Goal: Register for event/course

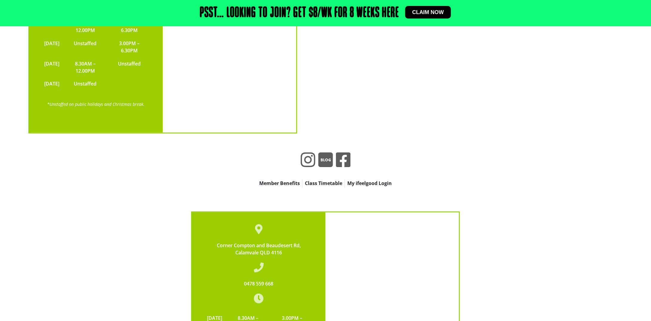
scroll to position [1630, 0]
click at [422, 14] on span "Claim now" at bounding box center [429, 12] width 32 height 5
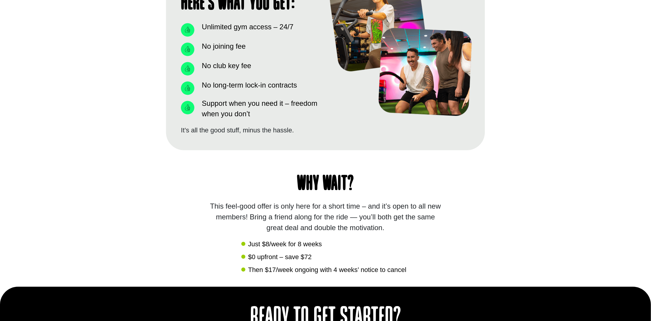
scroll to position [508, 0]
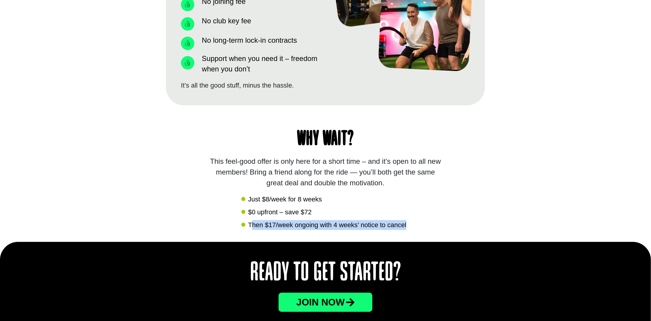
drag, startPoint x: 255, startPoint y: 222, endPoint x: 412, endPoint y: 231, distance: 158.0
click at [412, 231] on div "Why wait? This feel-good offer is only here for a short time – and it’s open to…" at bounding box center [325, 173] width 319 height 137
click at [384, 213] on li "$0 upfront – save $72" at bounding box center [325, 212] width 168 height 11
drag, startPoint x: 270, startPoint y: 226, endPoint x: 413, endPoint y: 233, distance: 143.3
click at [413, 233] on div "Why wait? This feel-good offer is only here for a short time – and it’s open to…" at bounding box center [325, 173] width 319 height 137
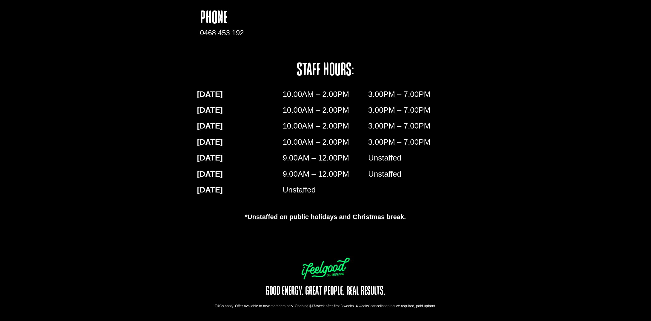
scroll to position [968, 0]
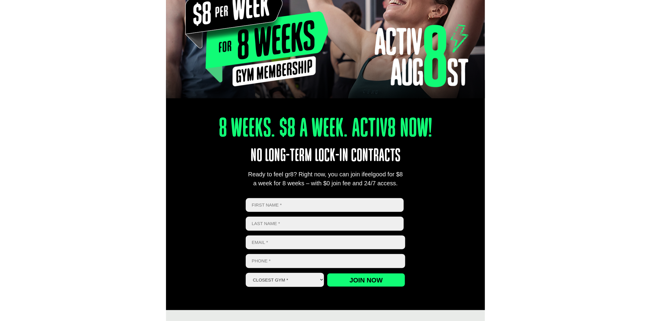
type input "jun kai"
type input "zhuang"
type input "popsj0412@gmail.com"
type input "0431400839"
click at [298, 284] on select "Closest Gym * Alexandra Hills Calamvale Coopers Plains Middle Park Oxley Park R…" at bounding box center [285, 280] width 78 height 14
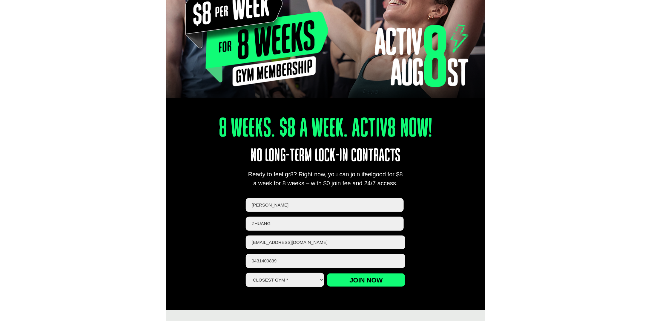
select select "Calamvale"
click at [246, 273] on select "Closest Gym * Alexandra Hills Calamvale Coopers Plains Middle Park Oxley Park R…" at bounding box center [285, 280] width 78 height 14
click at [363, 280] on input "Join now" at bounding box center [366, 280] width 78 height 14
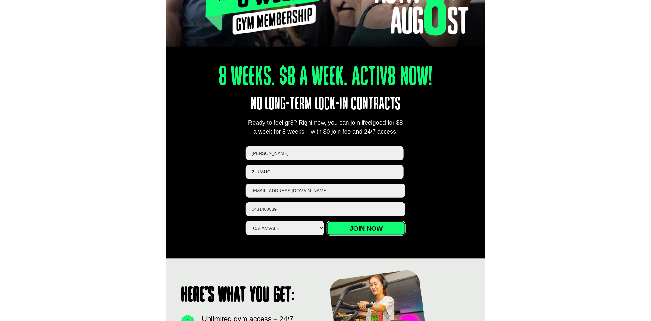
scroll to position [209, 0]
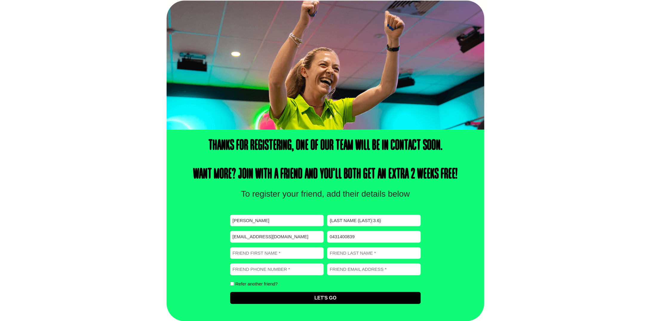
click at [340, 221] on input "{Last Name (Last):3.6}" at bounding box center [374, 221] width 94 height 12
drag, startPoint x: 381, startPoint y: 221, endPoint x: 328, endPoint y: 224, distance: 52.7
click at [328, 224] on input "{Last Name (Last):3.6}" at bounding box center [374, 221] width 94 height 12
type input "zhuang"
click at [284, 254] on input "Friend First Name (Required)" at bounding box center [277, 253] width 94 height 12
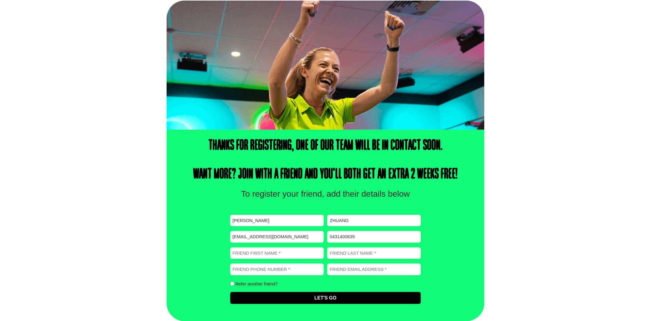
click at [179, 249] on div "Thanks for registering, one of our team will be in contact soon. Want more? Joi…" at bounding box center [326, 226] width 318 height 192
drag, startPoint x: 296, startPoint y: 193, endPoint x: 419, endPoint y: 205, distance: 124.0
click at [419, 205] on div "Thanks for registering, one of our team will be in contact soon. Want more? Joi…" at bounding box center [326, 226] width 318 height 192
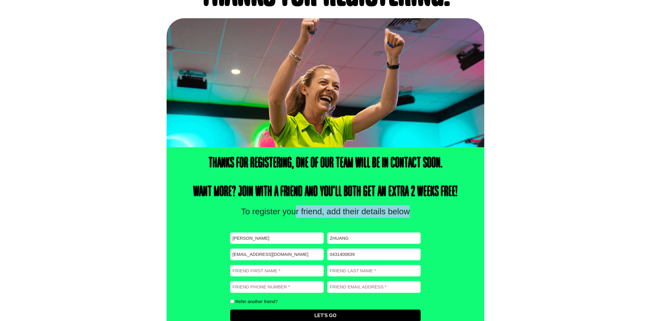
scroll to position [74, 0]
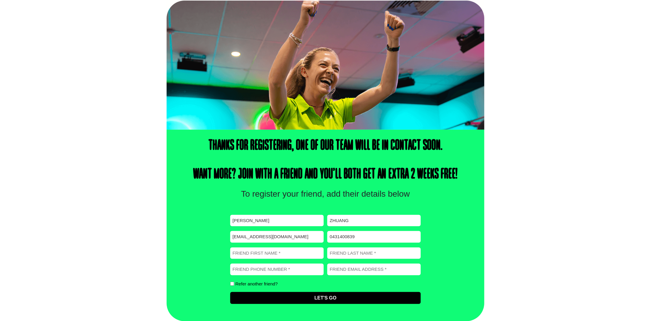
click at [306, 255] on input "Friend First Name (Required)" at bounding box center [277, 253] width 94 height 12
click at [277, 268] on input "Friend Phone number (Required)" at bounding box center [277, 270] width 94 height 12
type input "案"
type input "0421805203"
click at [389, 270] on input "Friend Email address (Required)" at bounding box center [374, 270] width 94 height 12
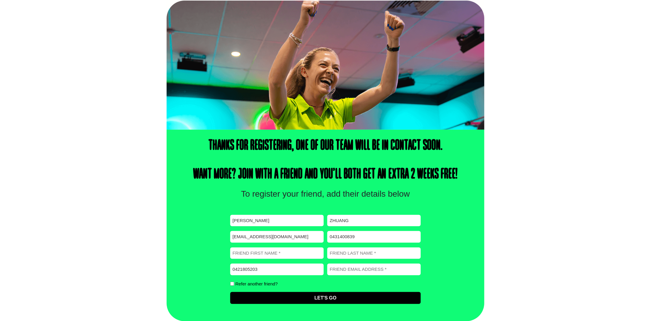
click at [252, 284] on label "Refer another friend?" at bounding box center [256, 283] width 42 height 4
click at [234, 284] on input "Refer another friend?" at bounding box center [232, 284] width 4 height 4
click at [231, 283] on input "Refer another friend?" at bounding box center [232, 284] width 4 height 4
click at [232, 284] on input "Refer another friend?" at bounding box center [232, 284] width 4 height 4
click at [257, 256] on input "Friend First Name (Required)" at bounding box center [277, 253] width 94 height 12
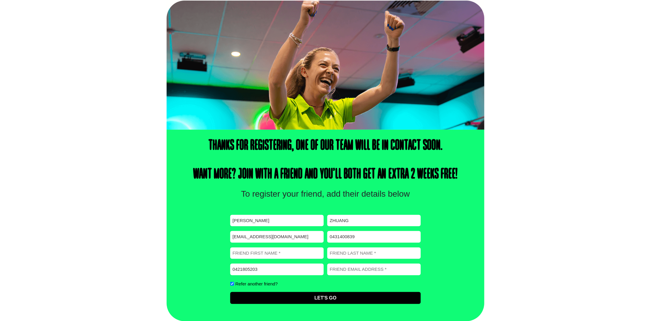
click at [263, 253] on input "Friend First Name (Required)" at bounding box center [277, 253] width 94 height 12
click at [290, 250] on input "Friend First Name (Required)" at bounding box center [277, 253] width 94 height 12
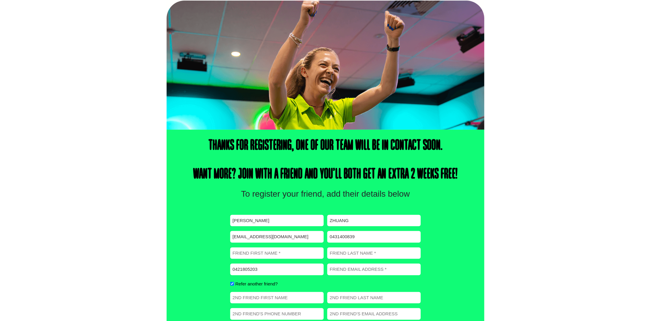
click at [114, 151] on div "Thanks for registering, one of our team will be in contact soon. Want more? Joi…" at bounding box center [325, 248] width 651 height 236
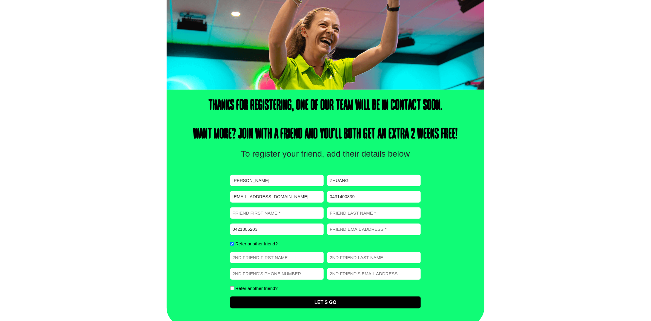
scroll to position [119, 0]
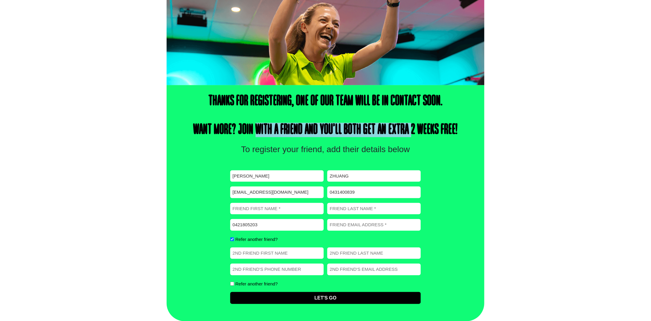
drag, startPoint x: 254, startPoint y: 127, endPoint x: 409, endPoint y: 138, distance: 155.2
click at [409, 138] on div "Thanks for registering, one of our team will be in contact soon. Want more? Joi…" at bounding box center [326, 203] width 318 height 236
click at [232, 241] on input "Refer another friend?" at bounding box center [232, 239] width 4 height 4
checkbox input "false"
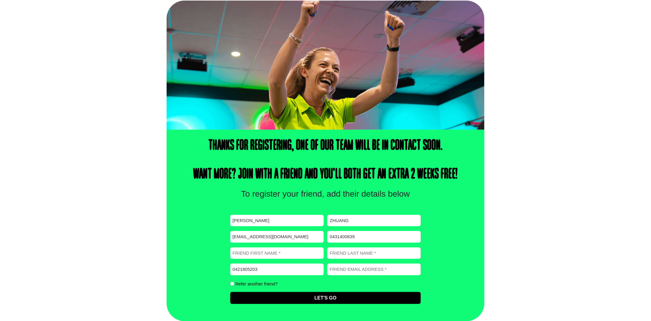
click at [275, 255] on input "Friend First Name (Required)" at bounding box center [277, 253] width 94 height 12
click at [203, 255] on div "Thanks for registering, one of our team will be in contact soon. Want more? Joi…" at bounding box center [326, 226] width 318 height 192
click at [257, 255] on input "Friend First Name (Required)" at bounding box center [277, 253] width 94 height 12
click at [200, 255] on div "Thanks for registering, one of our team will be in contact soon. Want more? Joi…" at bounding box center [326, 226] width 318 height 192
click at [247, 254] on input "Friend First Name (Required)" at bounding box center [277, 253] width 94 height 12
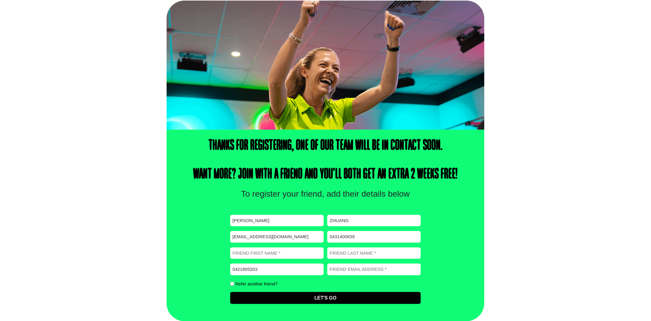
paste input "XU RENXIANG"
drag, startPoint x: 278, startPoint y: 255, endPoint x: 245, endPoint y: 252, distance: 32.3
click at [245, 252] on input "XU RENXIANG" at bounding box center [277, 253] width 94 height 12
click at [239, 252] on input "XU RENXIANG" at bounding box center [277, 253] width 94 height 12
drag, startPoint x: 240, startPoint y: 252, endPoint x: 230, endPoint y: 252, distance: 9.6
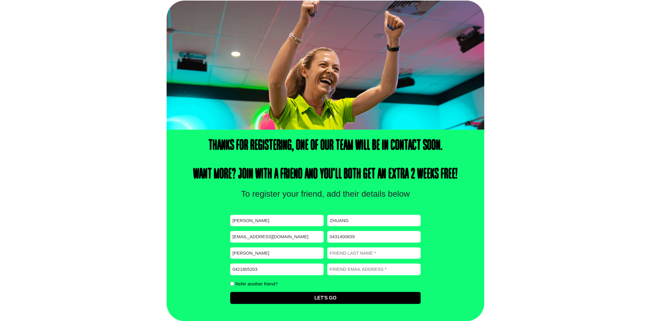
click at [230, 252] on input "XU RENXIANG" at bounding box center [277, 253] width 94 height 12
type input "RENXIANG"
type input "XU"
click at [297, 251] on input "RENXIANG" at bounding box center [277, 253] width 94 height 12
click at [348, 268] on input "Friend Email address (Required)" at bounding box center [374, 270] width 94 height 12
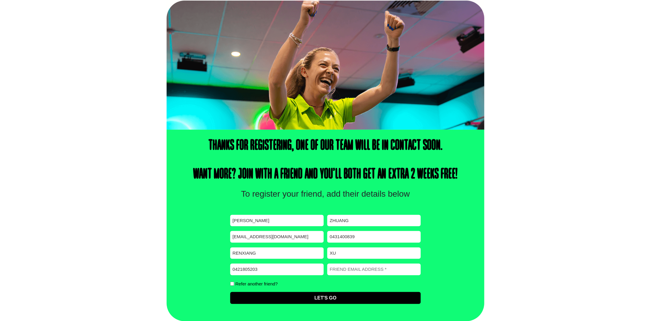
click at [492, 252] on div "Thanks for registering, one of our team will be in contact soon. Want more? Joi…" at bounding box center [325, 226] width 651 height 192
click at [358, 273] on input "Friend Email address (Required)" at bounding box center [374, 270] width 94 height 12
click at [316, 294] on input "Let's Go" at bounding box center [325, 298] width 191 height 12
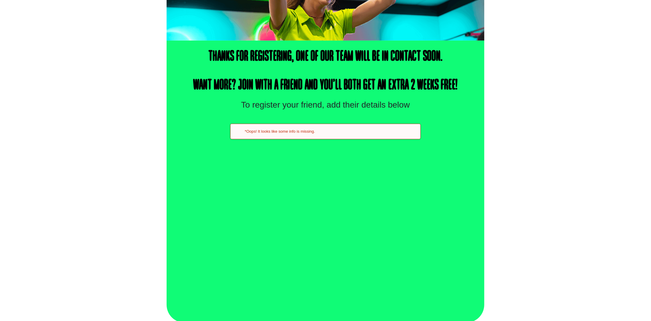
scroll to position [165, 0]
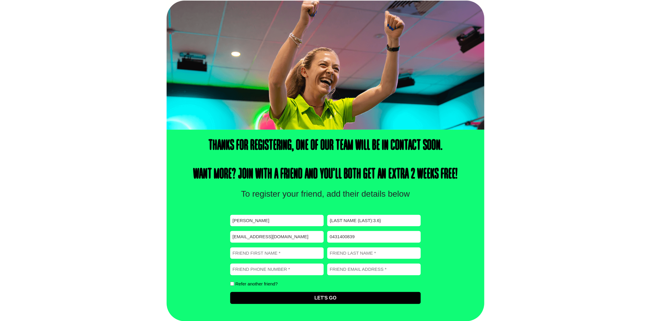
scroll to position [74, 0]
paste input "Jen Hsiang Hsu 0421805203 simonlock1114@me.com"
type input "Jen Hsiang Hsu 0421805203 simonlock1114@me.com"
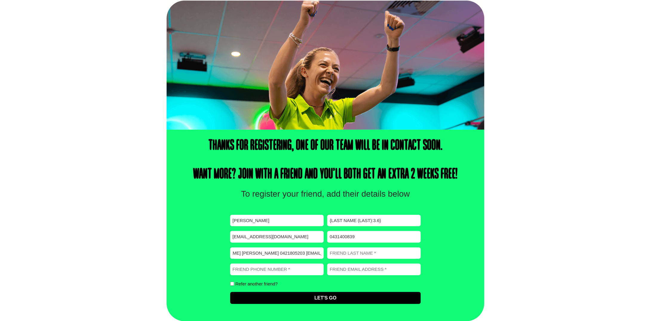
drag, startPoint x: 264, startPoint y: 252, endPoint x: 344, endPoint y: 257, distance: 79.6
click at [344, 257] on div "First name (Required) jun kai Last name (Required) {Last Name (Last):3.6} Email…" at bounding box center [325, 259] width 191 height 89
type input "[PERSON_NAME] [PERSON_NAME] 0421805203 [EMAIL_ADDRESS][DOMAIN_NAME]"
paste input "simonlock1114@me.com"
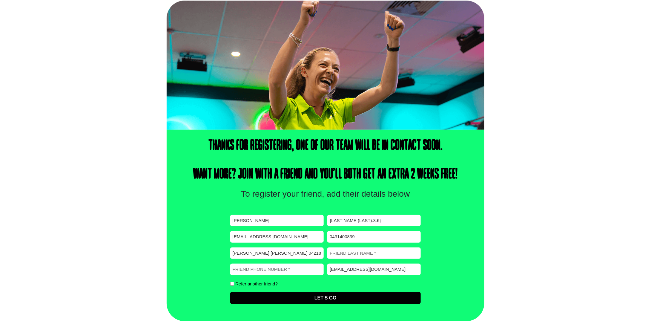
type input "simonlock1114@me.com"
drag, startPoint x: 267, startPoint y: 253, endPoint x: 259, endPoint y: 252, distance: 7.3
click at [259, 252] on input "Jen Hsiang Hsu 0421805203 simonlock1114@me.com" at bounding box center [277, 253] width 94 height 12
type input "Jen Hsiang 0421805203 simonlock1114@me.com"
type input "Hsu"
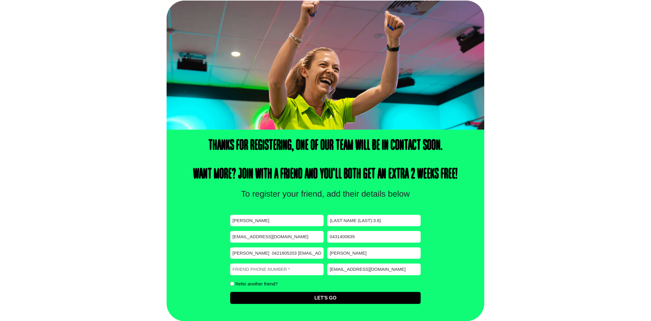
drag, startPoint x: 260, startPoint y: 252, endPoint x: 284, endPoint y: 255, distance: 23.8
click at [284, 255] on input "Jen Hsiang 0421805203 simonlock1114@me.com" at bounding box center [277, 253] width 94 height 12
type input "Jen Hsiang simonlock1114@me.com"
type input "0421805203"
drag, startPoint x: 258, startPoint y: 252, endPoint x: 323, endPoint y: 258, distance: 64.8
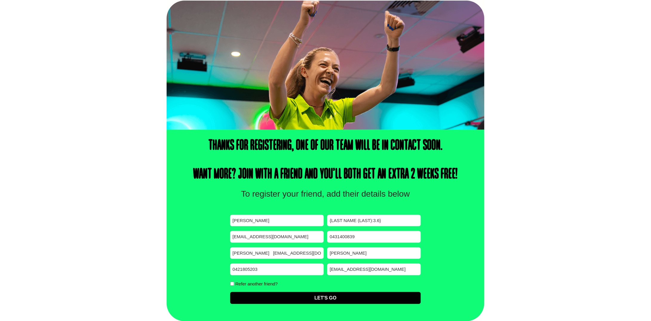
click at [323, 258] on div "First name (Required) jun kai Last name (Required) {Last Name (Last):3.6} Email…" at bounding box center [325, 259] width 191 height 89
type input "[PERSON_NAME]"
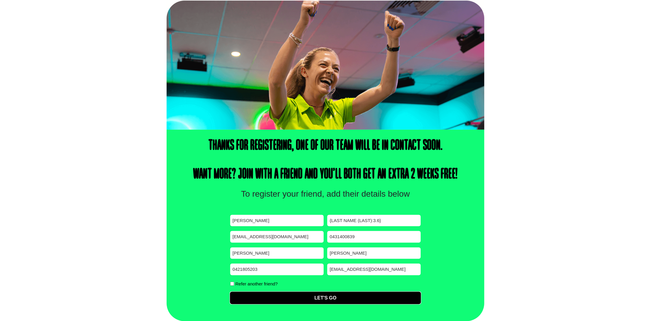
click at [334, 298] on input "Let's Go" at bounding box center [325, 298] width 191 height 12
drag, startPoint x: 394, startPoint y: 221, endPoint x: 327, endPoint y: 224, distance: 67.0
click at [327, 224] on div "First name (Required) jun kai Last name (Required) {Last Name (Last):3.6} Email…" at bounding box center [325, 259] width 191 height 89
type input "ㄘㄧ"
type input "zhuan"
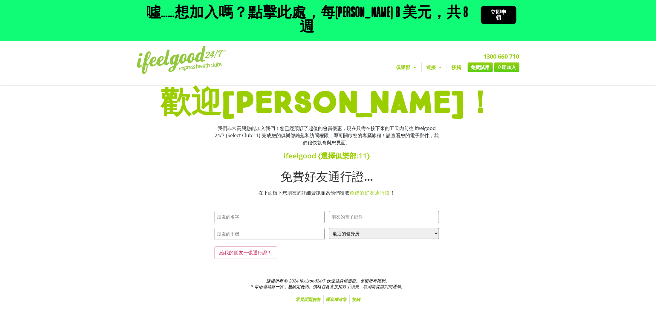
click at [439, 145] on div "我們非常高興您能加入我們！您已經預訂了超值的會員優惠，現在只需在接下來的五天內前往 ifeelgood 24/7 {Select Club:11} 完成您的俱…" at bounding box center [327, 142] width 230 height 41
click at [389, 242] on div "給我的朋友一張通行證！" at bounding box center [327, 254] width 224 height 25
click at [490, 13] on font "立即申領" at bounding box center [498, 14] width 16 height 11
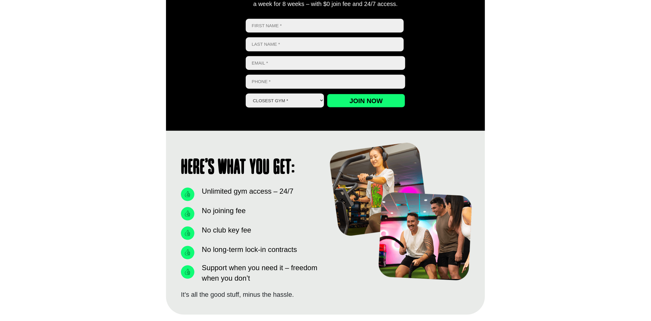
click at [279, 32] on input "First" at bounding box center [325, 26] width 158 height 14
type input "[PERSON_NAME]"
type input "zhuang"
type input "[EMAIL_ADDRESS][DOMAIN_NAME]"
type input "0431400839"
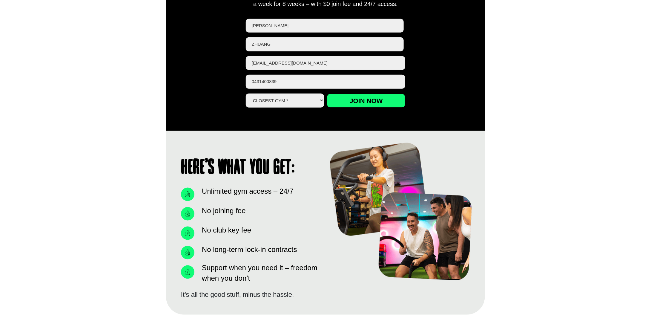
click at [279, 102] on select "Closest Gym * [GEOGRAPHIC_DATA] [GEOGRAPHIC_DATA] [GEOGRAPHIC_DATA] [GEOGRAPHIC…" at bounding box center [285, 101] width 78 height 14
select select "Calamvale"
click at [246, 94] on select "Closest Gym * [GEOGRAPHIC_DATA] [GEOGRAPHIC_DATA] [GEOGRAPHIC_DATA] [GEOGRAPHIC…" at bounding box center [285, 101] width 78 height 14
click at [351, 104] on input "Join now" at bounding box center [366, 101] width 78 height 14
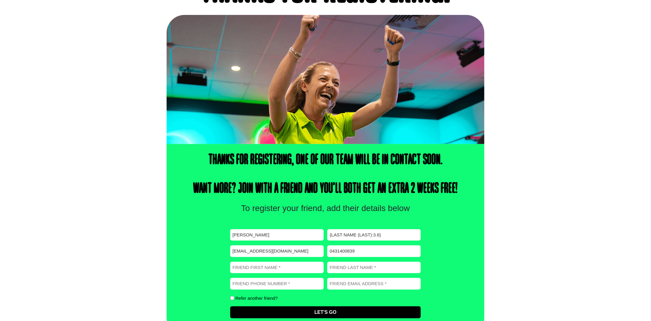
scroll to position [60, 0]
drag, startPoint x: 392, startPoint y: 237, endPoint x: 327, endPoint y: 236, distance: 64.5
click at [327, 236] on input "{Last Name (Last):3.6}" at bounding box center [374, 235] width 94 height 12
type input "zhuang"
paste input "[EMAIL_ADDRESS][DOMAIN_NAME]"
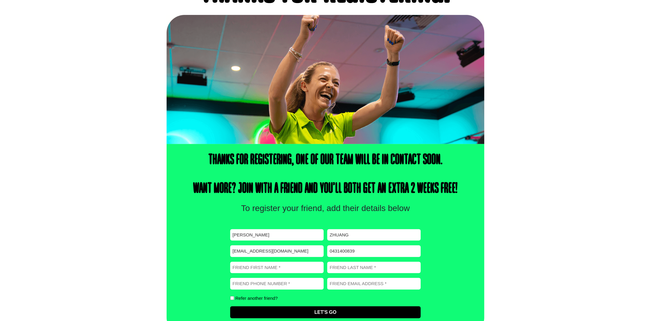
type input "[EMAIL_ADDRESS][DOMAIN_NAME]"
drag, startPoint x: 298, startPoint y: 269, endPoint x: 233, endPoint y: 268, distance: 65.1
click at [233, 268] on input "[EMAIL_ADDRESS][DOMAIN_NAME]" at bounding box center [277, 268] width 94 height 12
type input "[EMAIL_ADDRESS][DOMAIN_NAME]"
paste input "[PERSON_NAME] Hsu 0421805203"
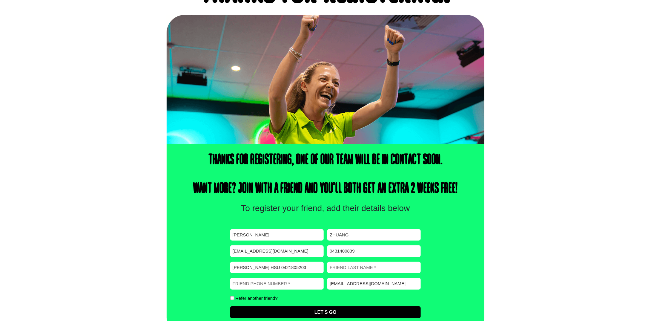
drag, startPoint x: 259, startPoint y: 268, endPoint x: 267, endPoint y: 268, distance: 7.8
click at [267, 268] on input "[PERSON_NAME] Hsu 0421805203" at bounding box center [277, 268] width 94 height 12
type input "[PERSON_NAME] 0421805203"
type input "Hsu"
drag, startPoint x: 306, startPoint y: 267, endPoint x: 259, endPoint y: 269, distance: 46.4
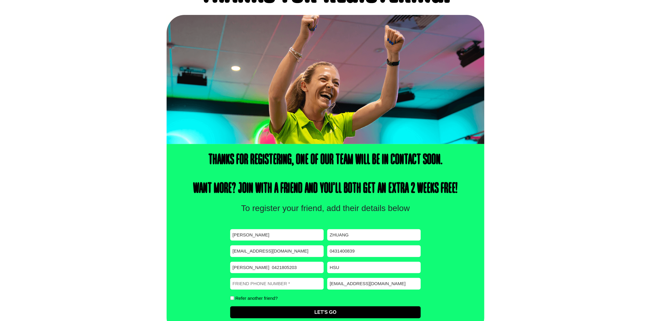
click at [259, 269] on input "[PERSON_NAME] 0421805203" at bounding box center [277, 268] width 94 height 12
type input "[PERSON_NAME]"
type input "0421805203"
click at [255, 311] on input "Let's Go" at bounding box center [325, 312] width 191 height 12
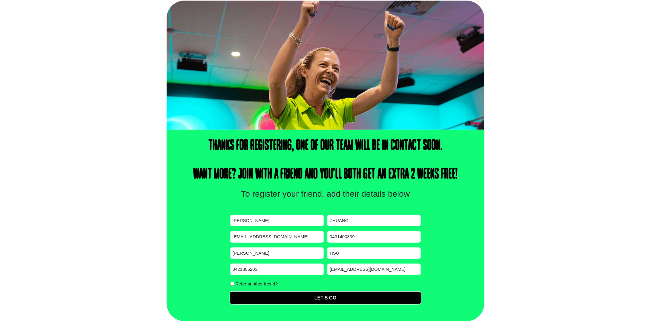
scroll to position [74, 0]
click at [269, 283] on label "Refer another friend?" at bounding box center [256, 283] width 42 height 4
click at [234, 283] on input "Refer another friend?" at bounding box center [232, 284] width 4 height 4
checkbox input "true"
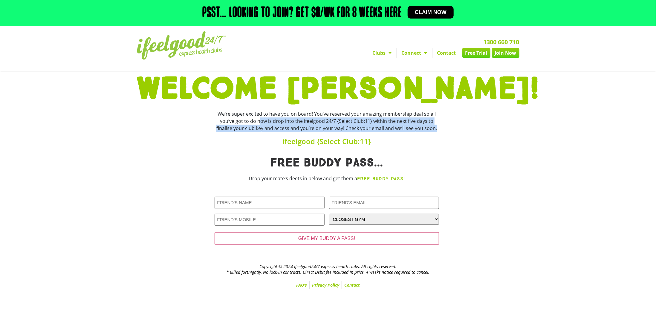
drag, startPoint x: 241, startPoint y: 120, endPoint x: 413, endPoint y: 134, distance: 171.8
click at [413, 134] on div "We’re super excited to have you on board! You’ve reserved your amazing membersh…" at bounding box center [327, 127] width 230 height 41
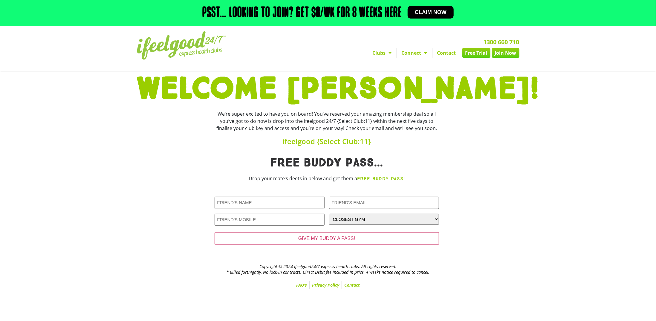
click at [217, 115] on div "We’re super excited to have you on board! You’ve reserved your amazing membersh…" at bounding box center [327, 121] width 224 height 22
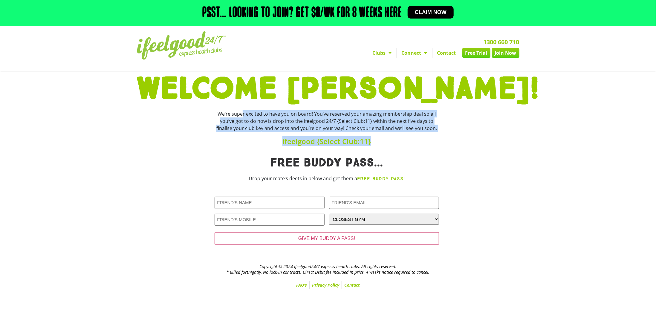
drag, startPoint x: 216, startPoint y: 115, endPoint x: 477, endPoint y: 134, distance: 262.1
click at [477, 134] on div "We’re super excited to have you on board! You’ve reserved your amazing membersh…" at bounding box center [328, 127] width 388 height 41
